Goal: Transaction & Acquisition: Book appointment/travel/reservation

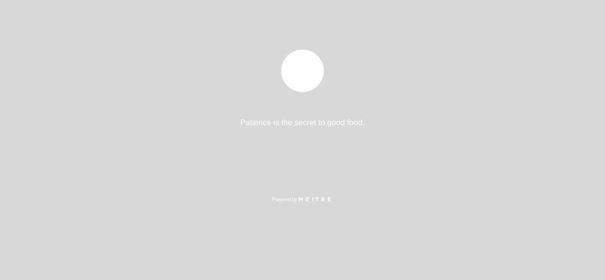
select select "es"
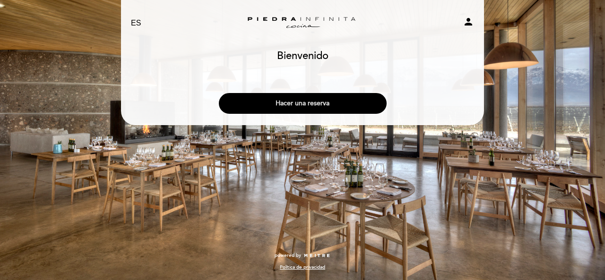
click at [313, 100] on button "Hacer una reserva" at bounding box center [303, 103] width 168 height 21
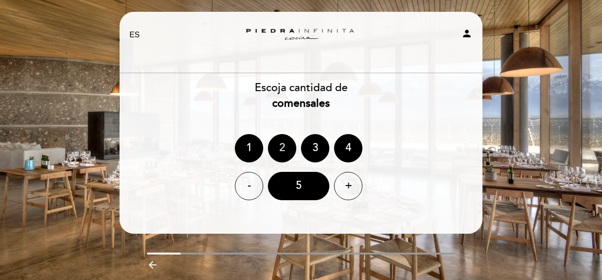
click at [281, 150] on div "2" at bounding box center [282, 148] width 28 height 28
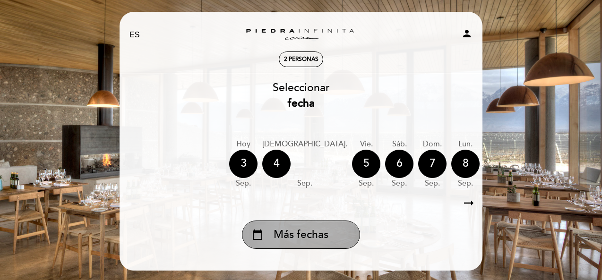
click at [294, 231] on span "Más fechas" at bounding box center [300, 235] width 55 height 16
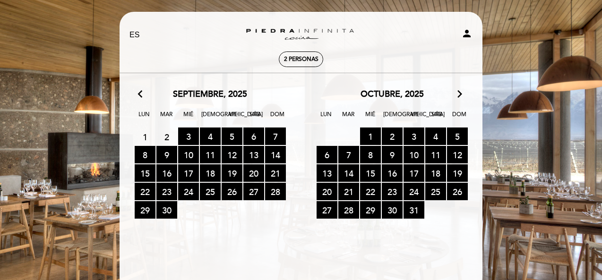
click at [460, 97] on icon "arrow_forward_ios" at bounding box center [459, 94] width 9 height 12
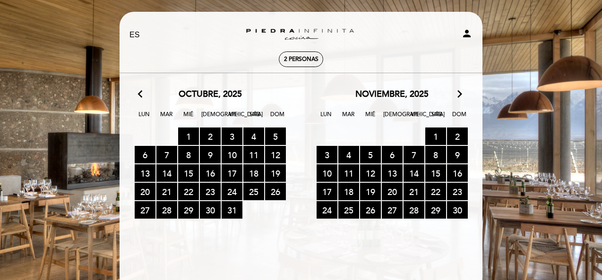
click at [460, 97] on icon "arrow_forward_ios" at bounding box center [459, 94] width 9 height 12
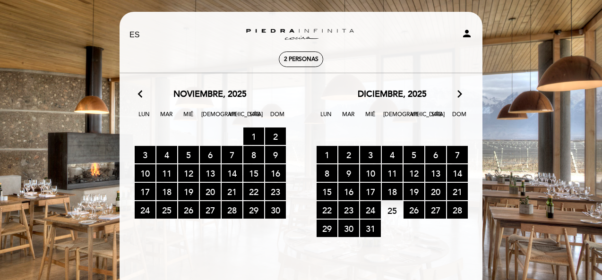
click at [460, 97] on icon "arrow_forward_ios" at bounding box center [459, 94] width 9 height 12
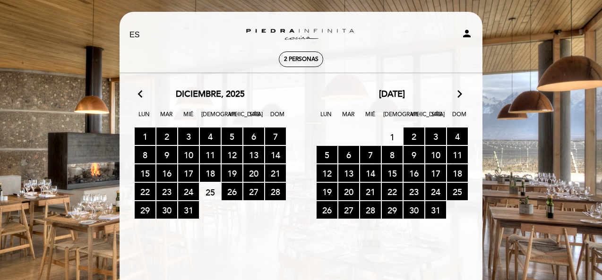
click at [460, 97] on icon "arrow_forward_ios" at bounding box center [459, 94] width 9 height 12
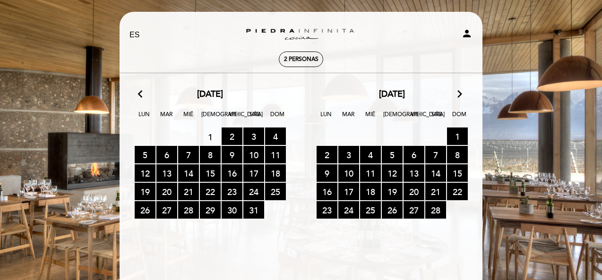
click at [460, 97] on icon "arrow_forward_ios" at bounding box center [459, 94] width 9 height 12
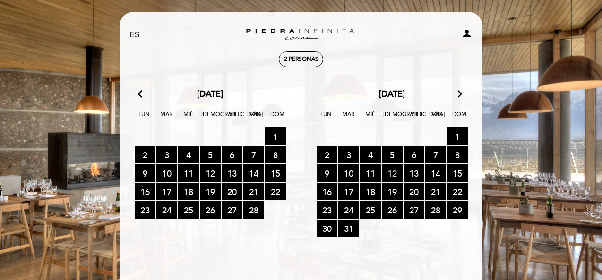
click at [397, 172] on span "12 RESERVAS DISPONIBLES" at bounding box center [392, 172] width 21 height 17
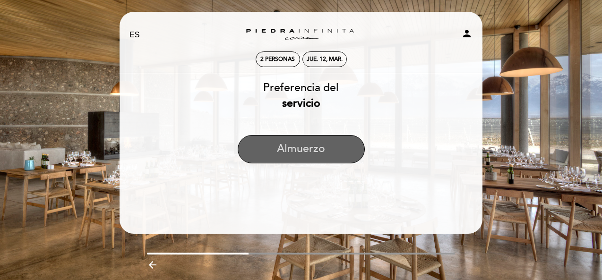
click at [310, 147] on button "Almuerzo" at bounding box center [301, 149] width 127 height 28
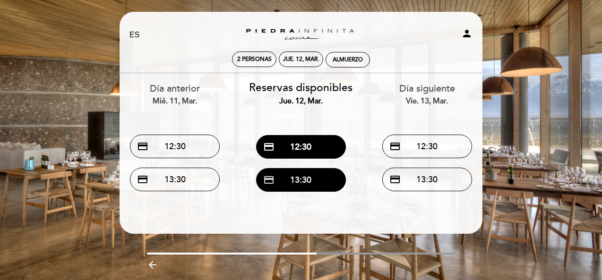
click at [295, 174] on button "credit_card 13:30" at bounding box center [301, 180] width 90 height 24
